Goal: Use online tool/utility: Utilize a website feature to perform a specific function

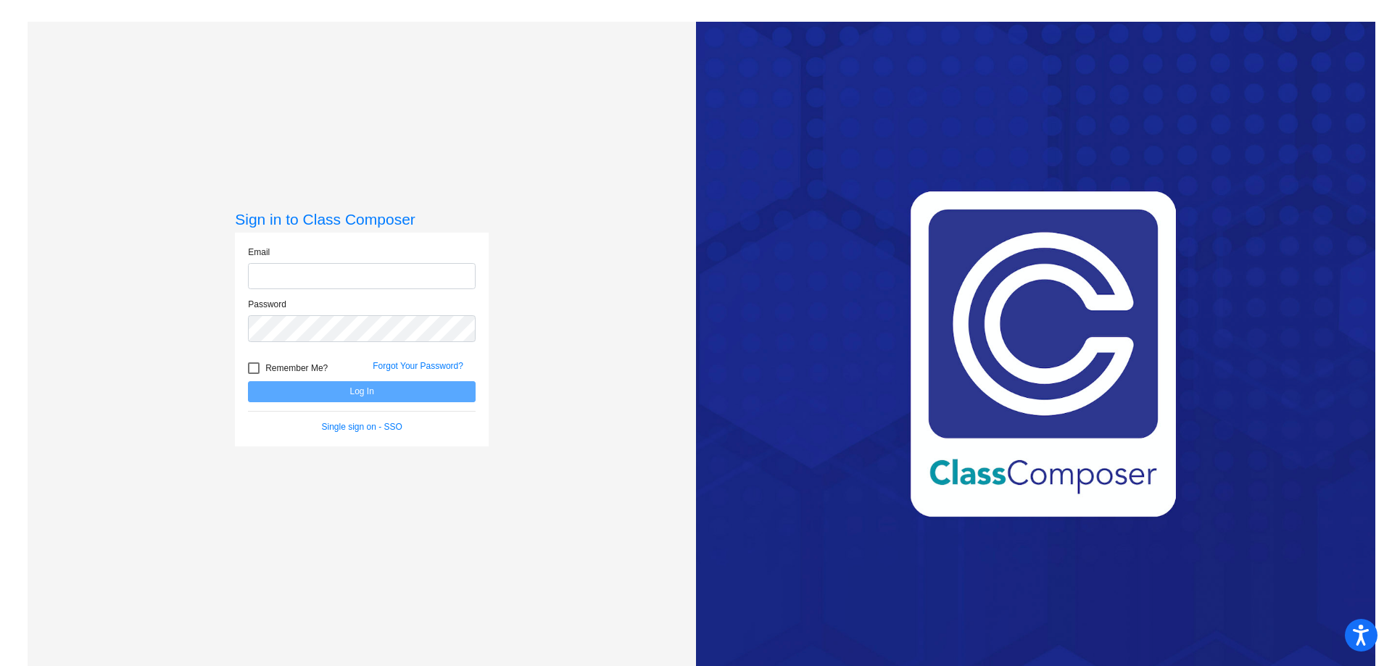
type input "[EMAIL_ADDRESS][DOMAIN_NAME]"
drag, startPoint x: 307, startPoint y: 390, endPoint x: 313, endPoint y: 370, distance: 21.1
click at [312, 370] on form "Email [EMAIL_ADDRESS][DOMAIN_NAME] Password Remember Me? Forgot Your Password? …" at bounding box center [362, 340] width 228 height 188
click at [311, 386] on button "Log In" at bounding box center [362, 391] width 228 height 21
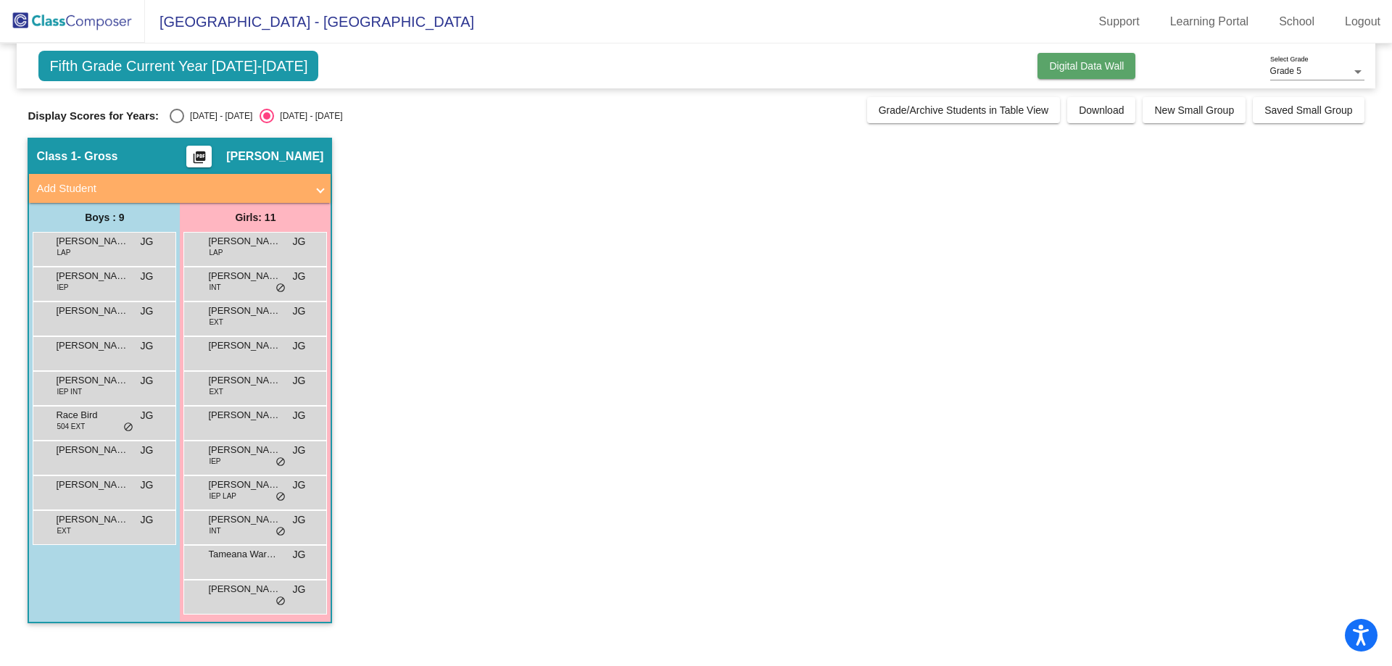
click at [1107, 67] on span "Digital Data Wall" at bounding box center [1086, 66] width 75 height 12
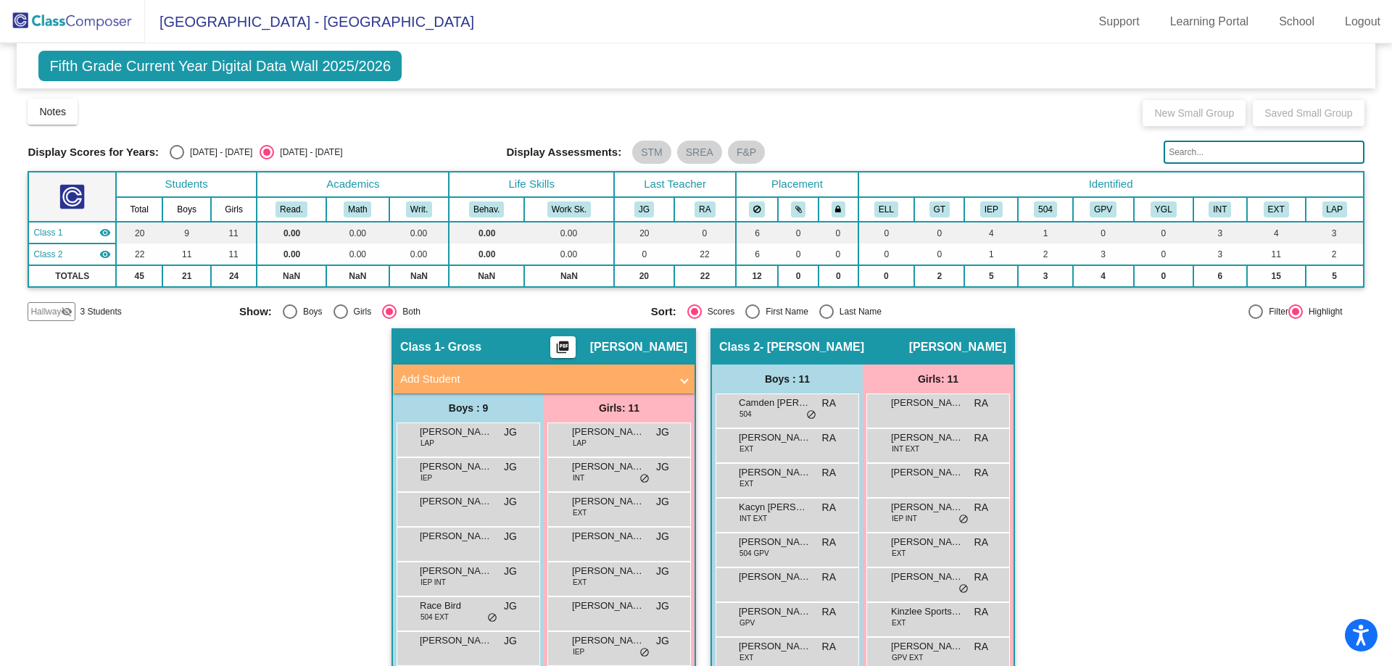
click at [1103, 184] on th "Identified" at bounding box center [1110, 184] width 505 height 25
click at [1091, 207] on button "GPV" at bounding box center [1103, 210] width 27 height 16
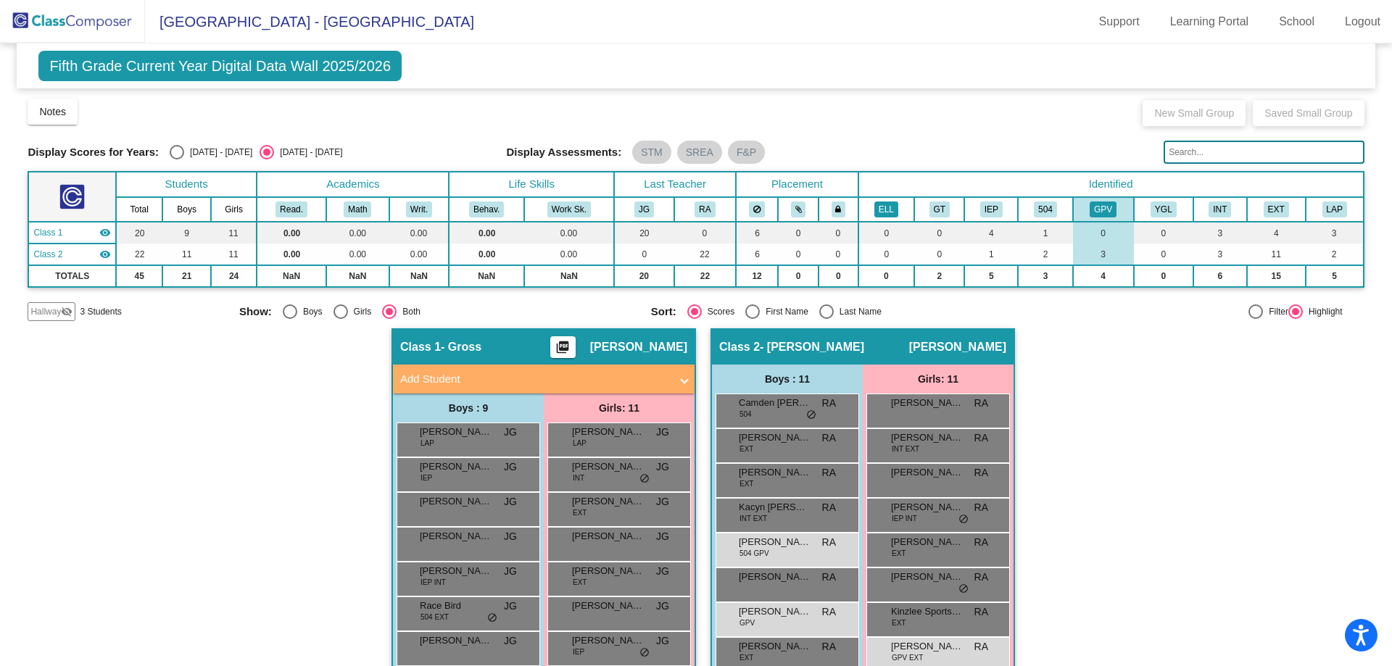
click at [884, 208] on button "ELL" at bounding box center [886, 210] width 24 height 16
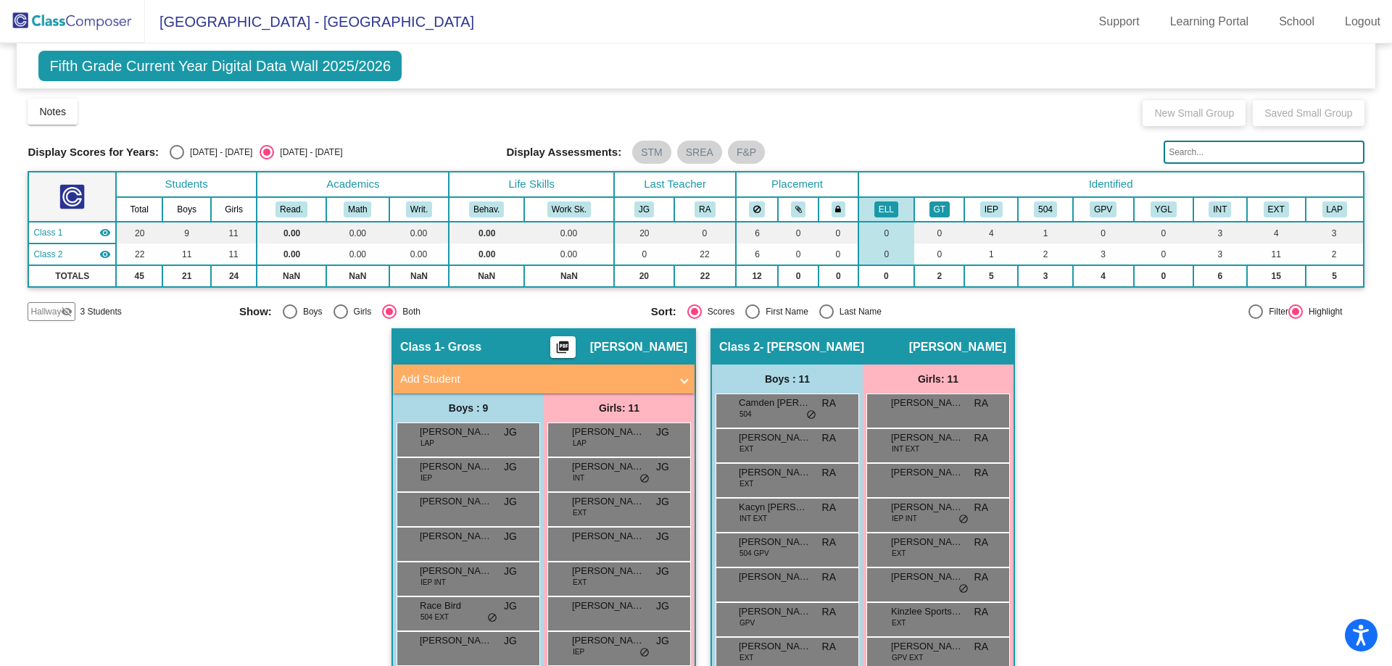
click at [935, 211] on button "GT" at bounding box center [939, 210] width 20 height 16
click at [988, 208] on button "IEP" at bounding box center [991, 210] width 22 height 16
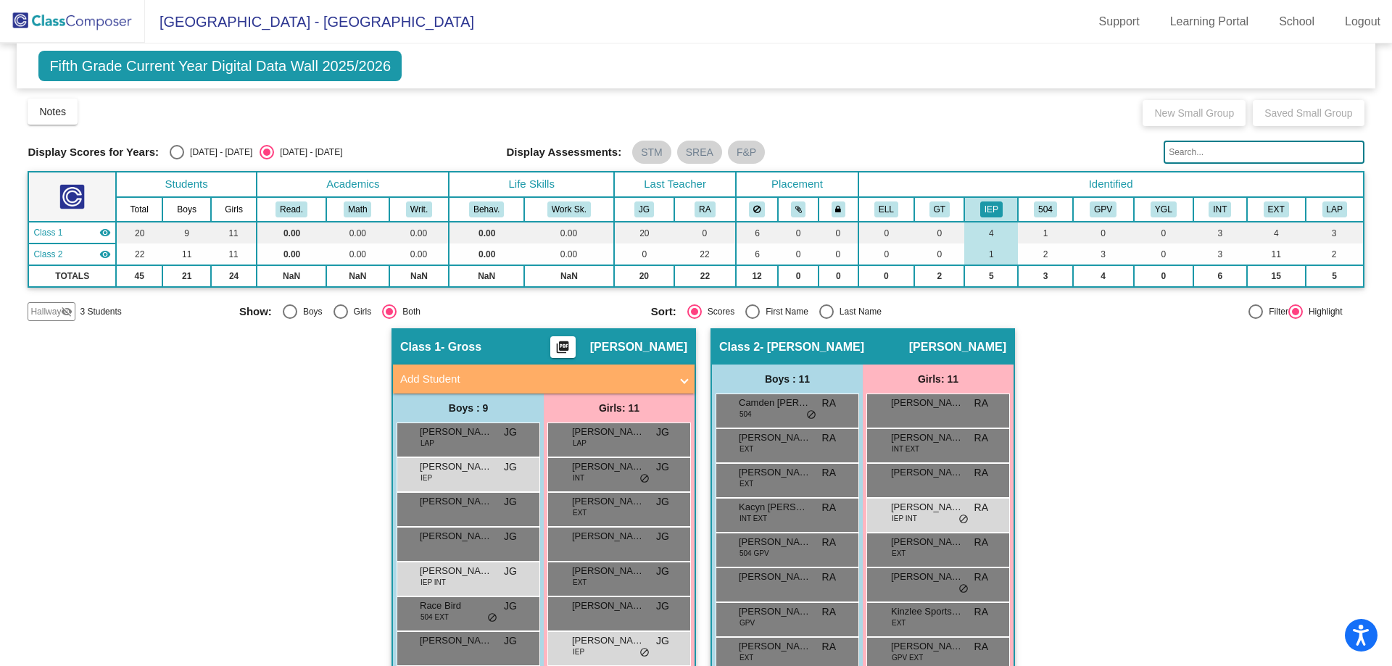
click at [1098, 182] on th "Identified" at bounding box center [1110, 184] width 505 height 25
click at [754, 205] on icon at bounding box center [756, 209] width 7 height 9
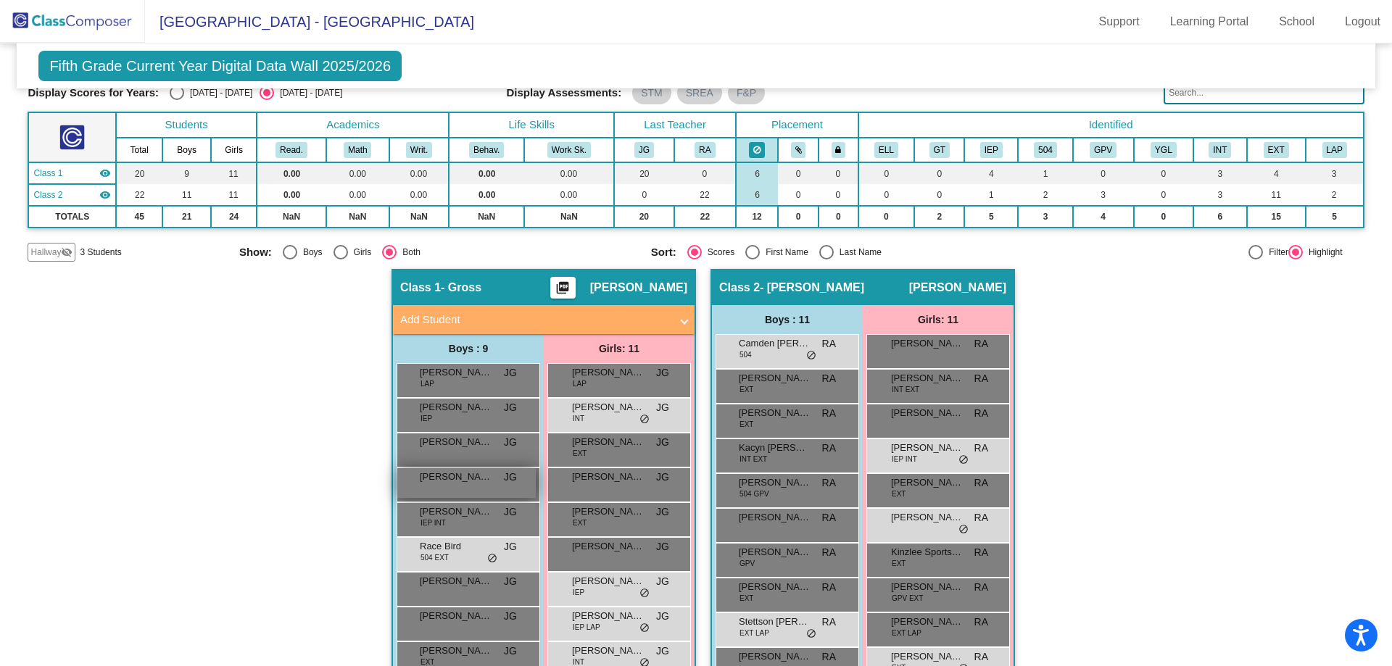
scroll to position [145, 0]
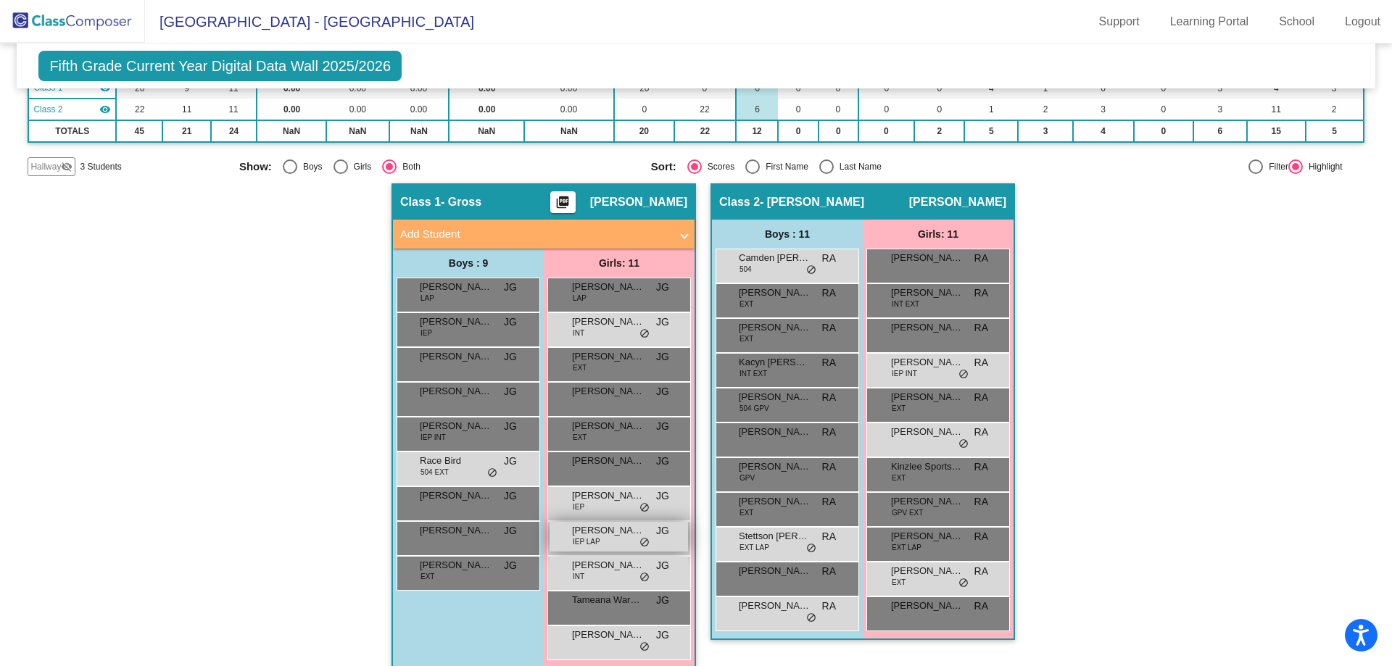
click at [605, 533] on span "[PERSON_NAME]" at bounding box center [608, 530] width 72 height 14
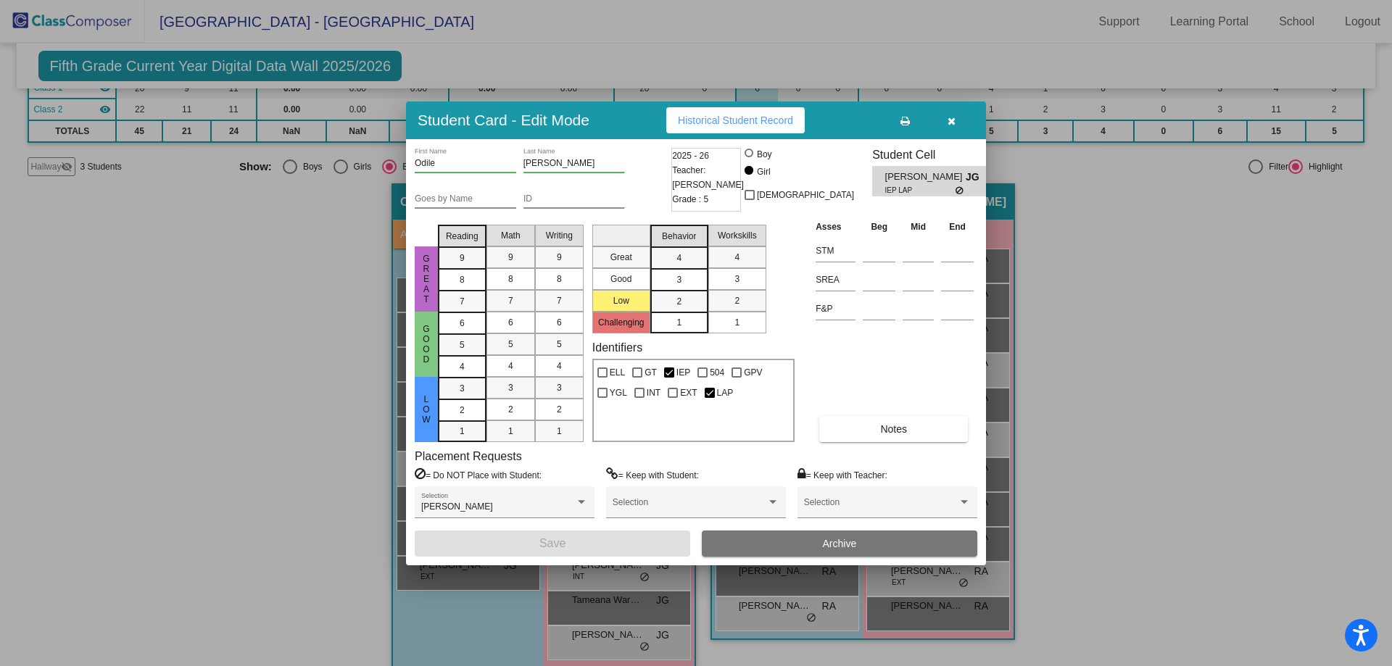
click at [950, 122] on icon "button" at bounding box center [951, 121] width 8 height 10
